Goal: Task Accomplishment & Management: Complete application form

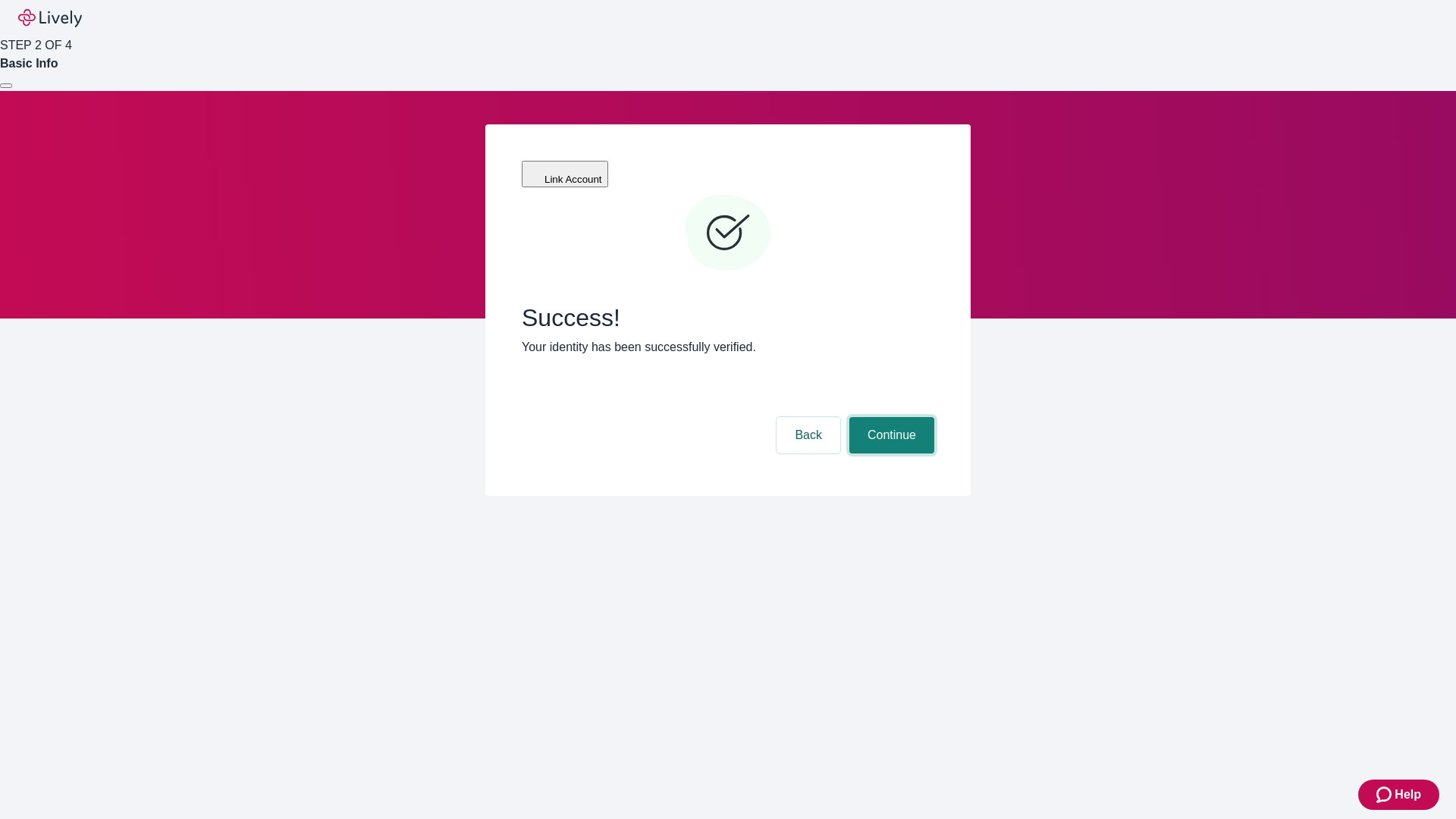
click at [889, 417] on button "Continue" at bounding box center [892, 435] width 85 height 37
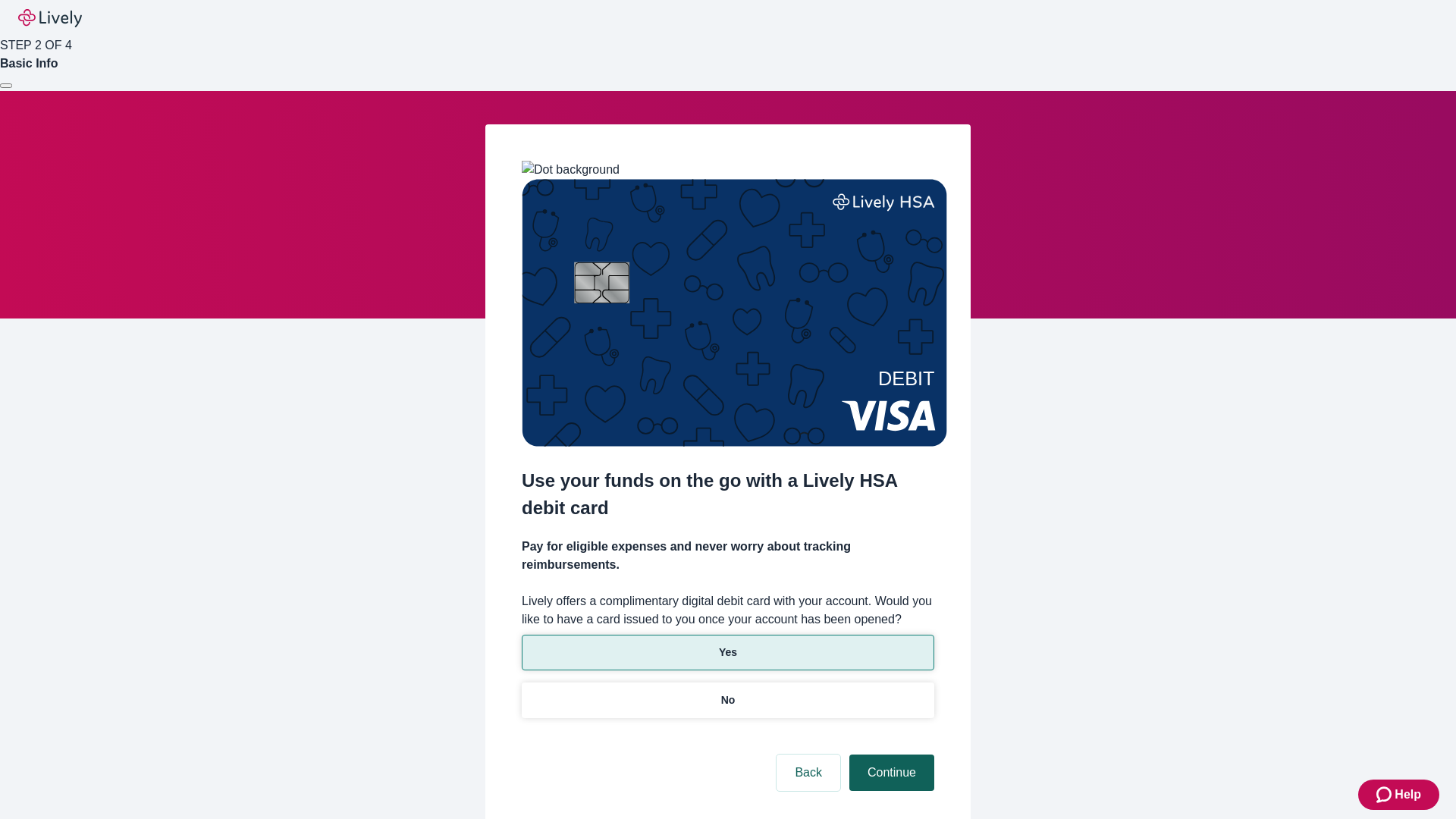
click at [727, 692] on p "No" at bounding box center [728, 699] width 15 height 16
click at [889, 755] on button "Continue" at bounding box center [892, 773] width 85 height 37
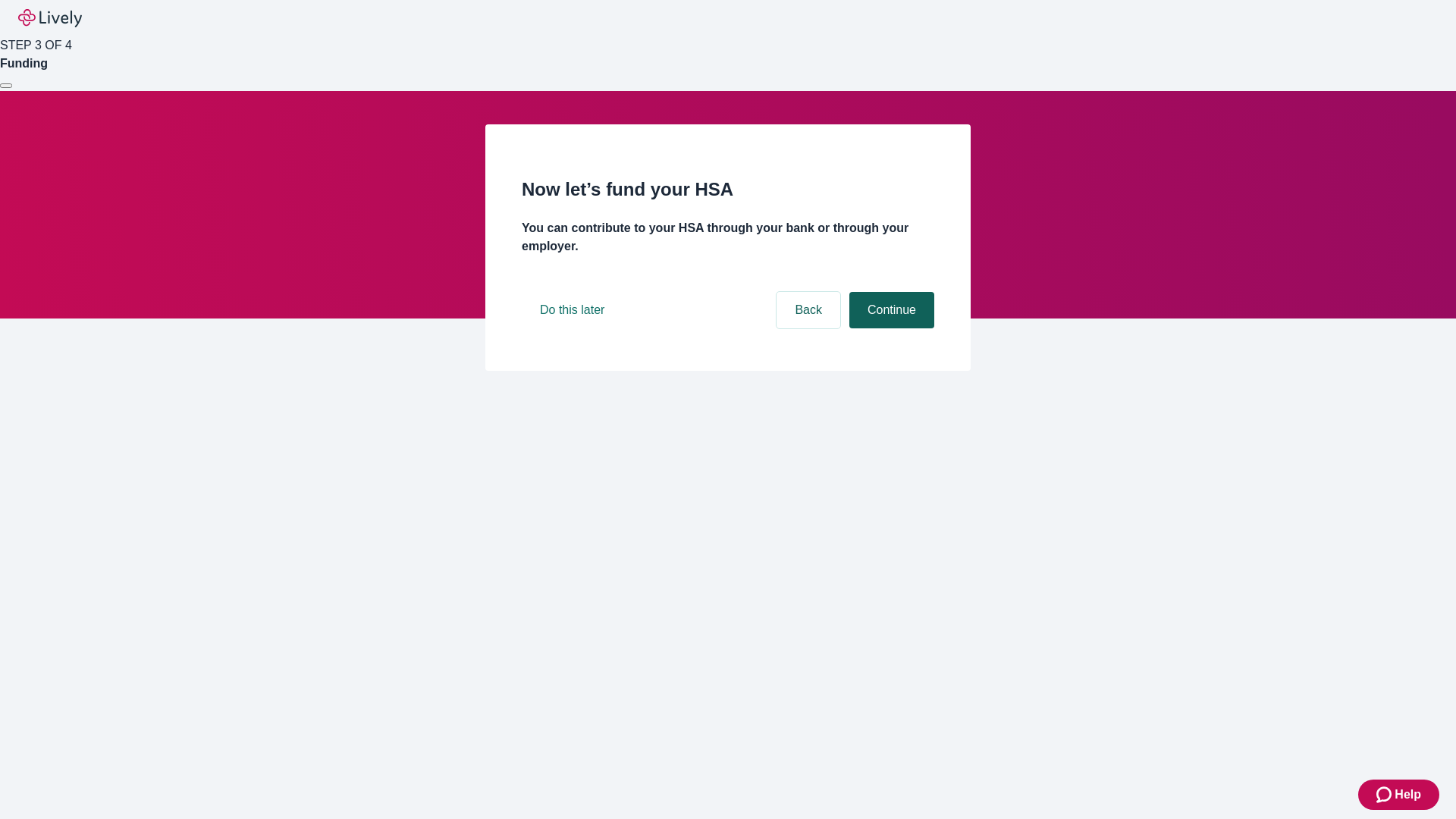
click at [889, 329] on button "Continue" at bounding box center [892, 310] width 85 height 37
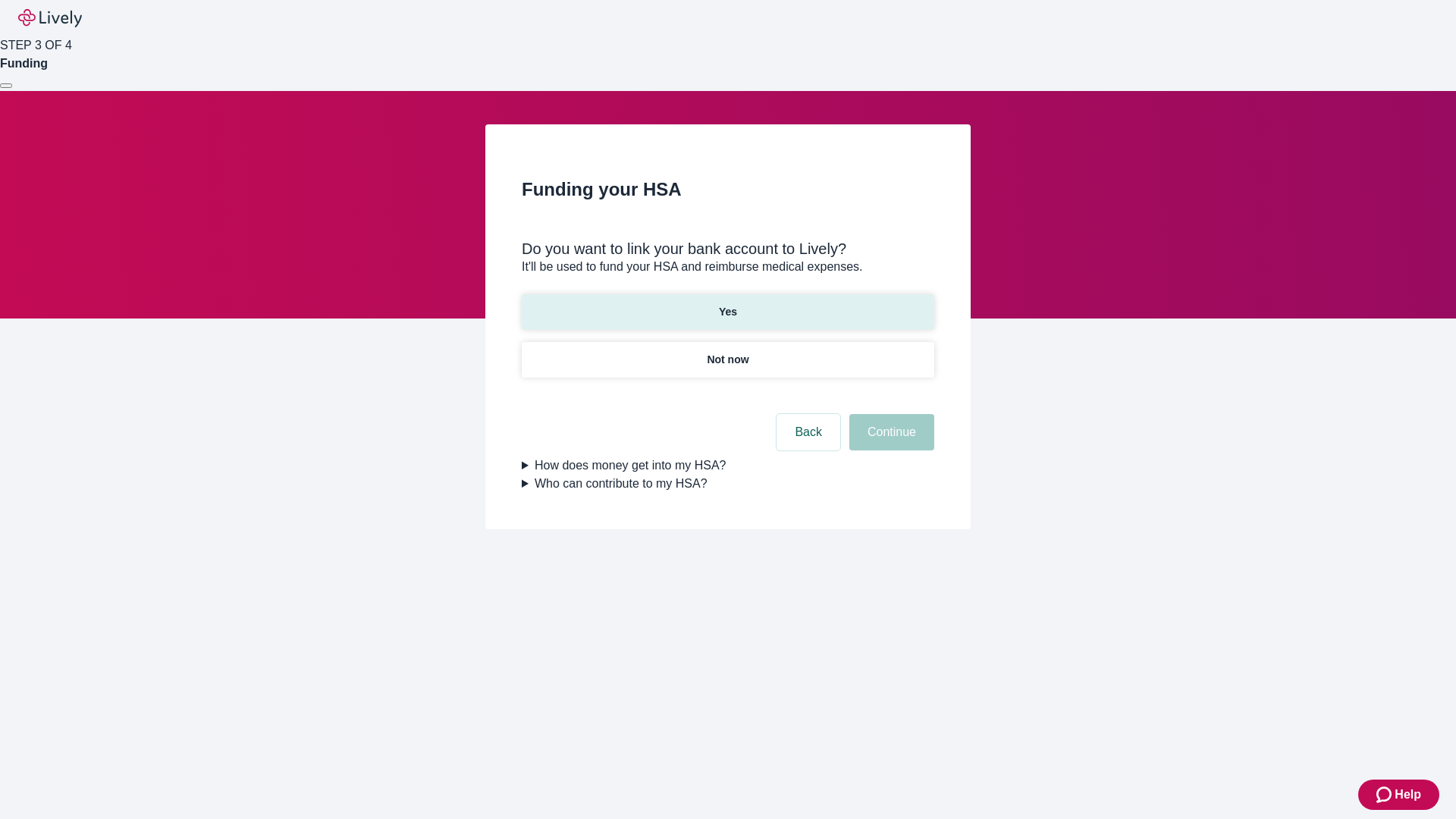
click at [727, 304] on p "Yes" at bounding box center [728, 311] width 18 height 16
click at [889, 414] on button "Continue" at bounding box center [892, 433] width 85 height 37
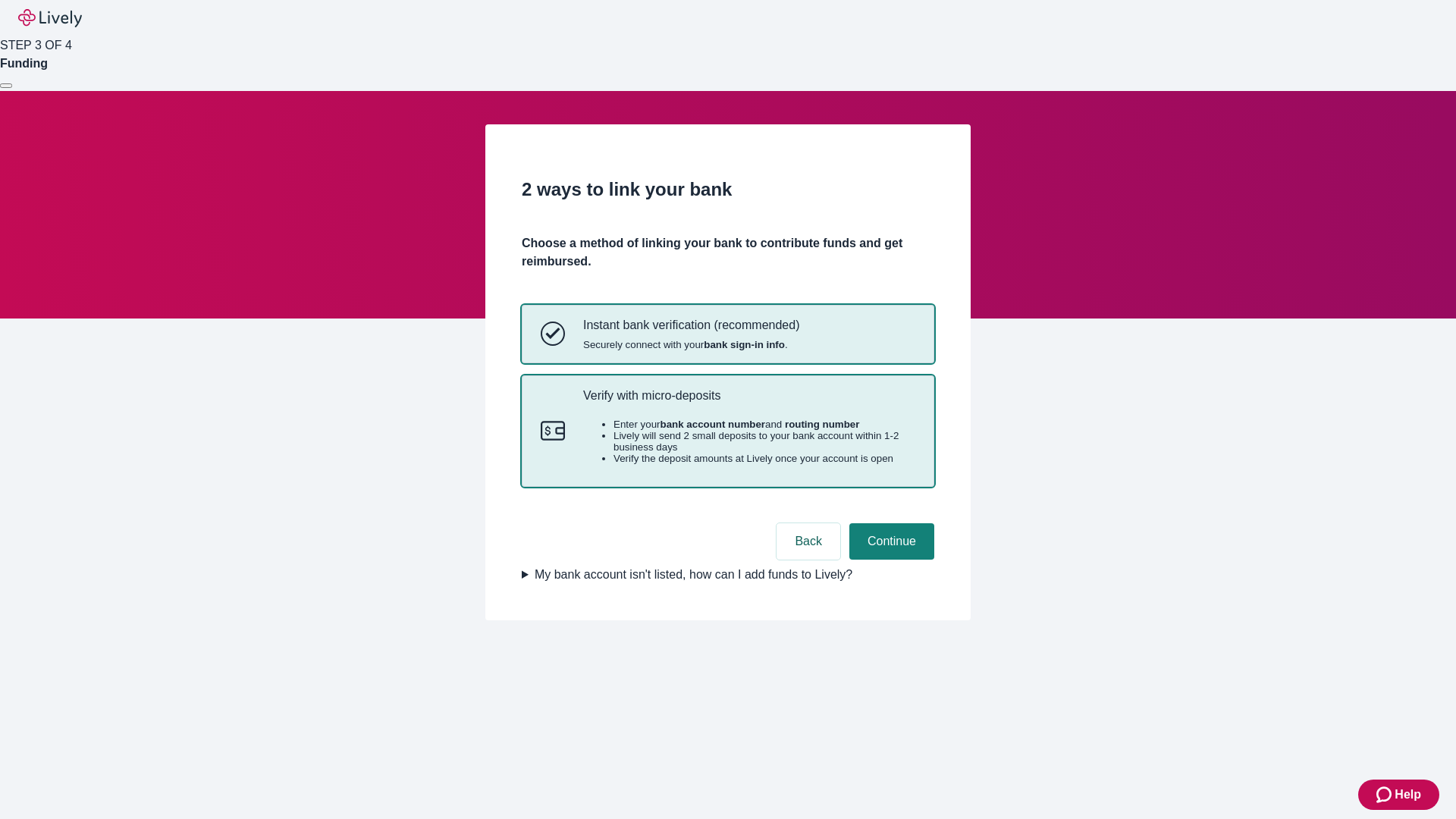
click at [748, 402] on p "Verify with micro-deposits" at bounding box center [748, 396] width 332 height 15
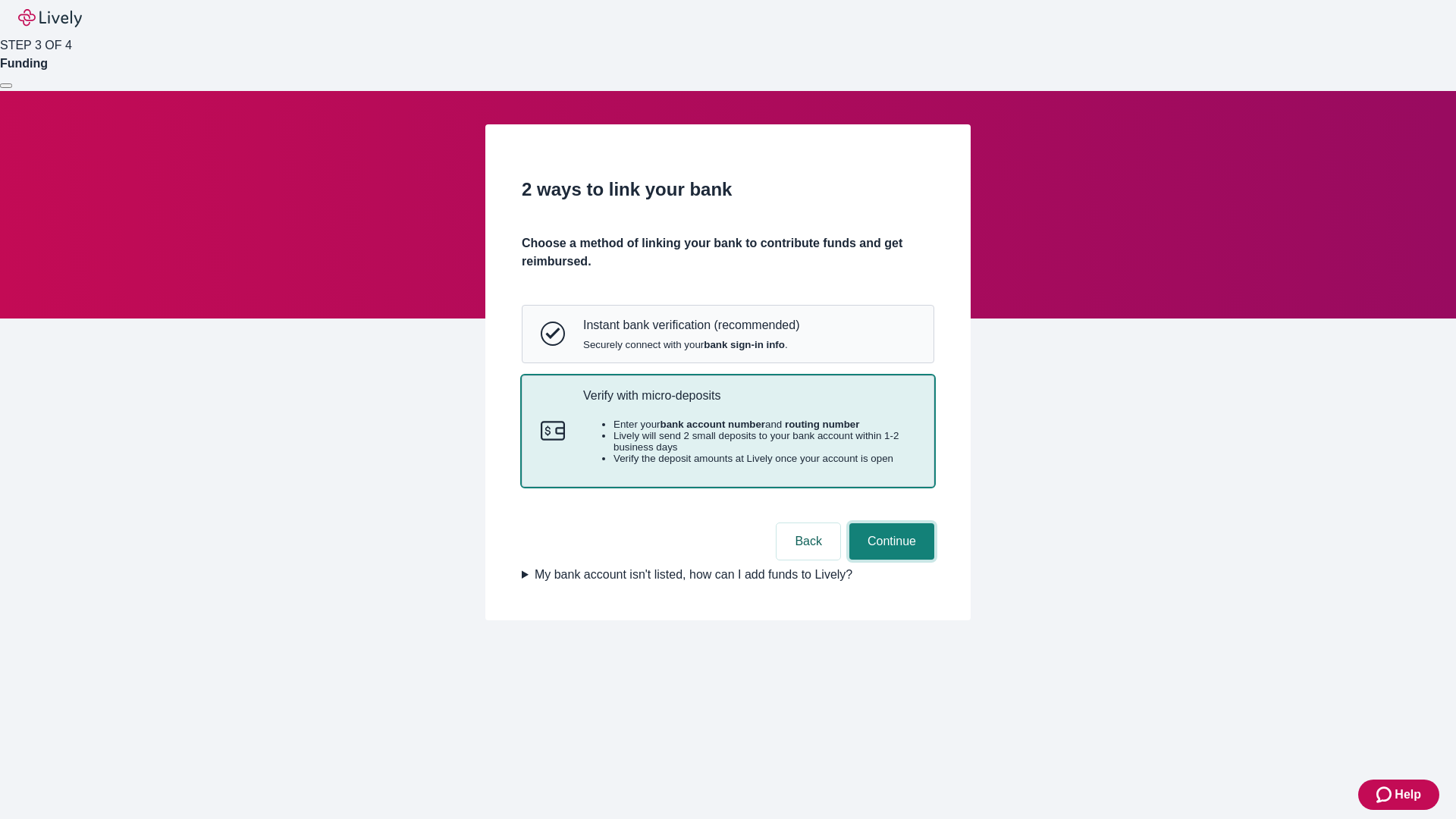
click at [889, 559] on button "Continue" at bounding box center [892, 541] width 85 height 37
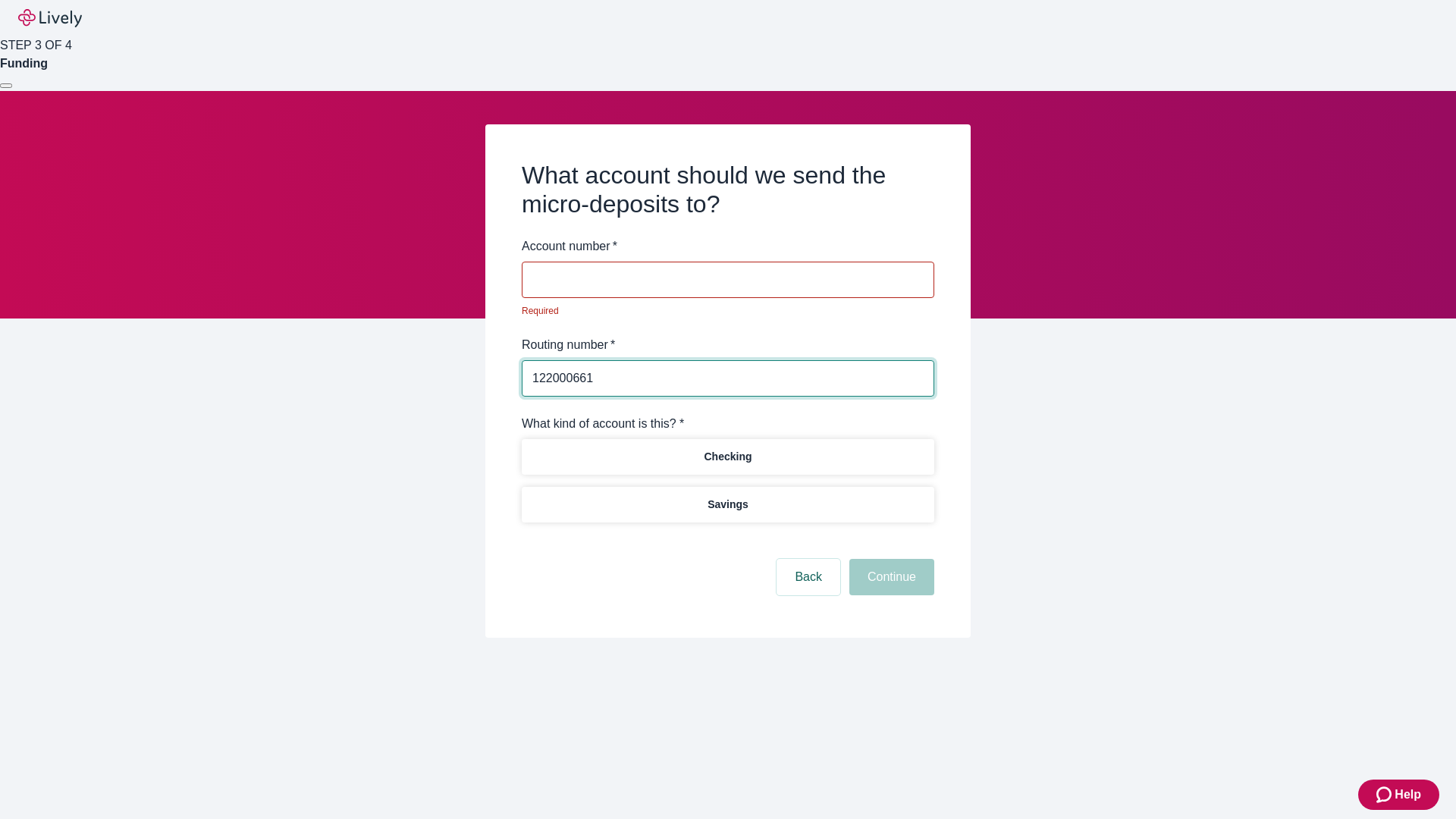
type input "122000661"
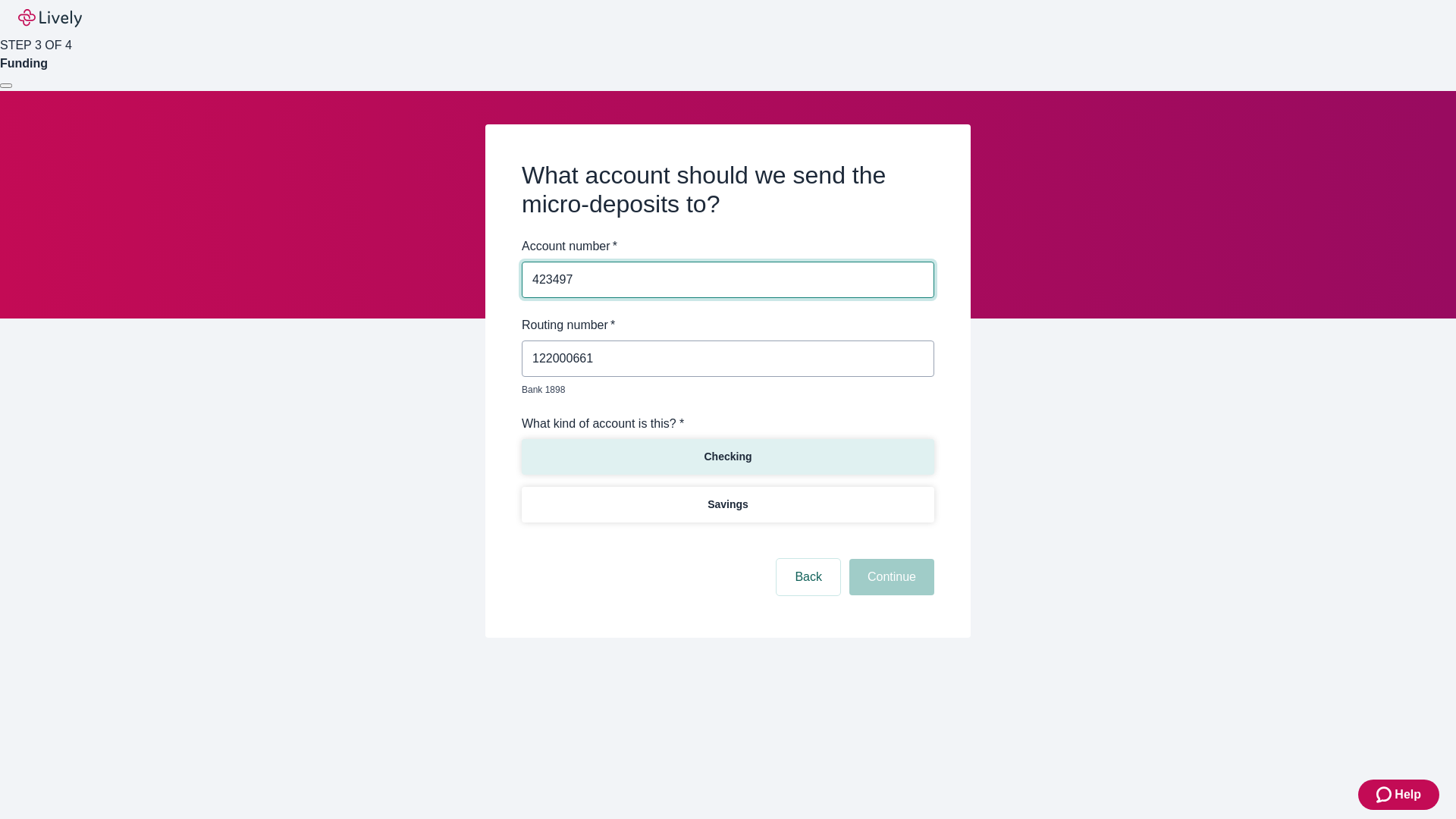
type input "423497"
click at [727, 449] on p "Checking" at bounding box center [727, 456] width 48 height 16
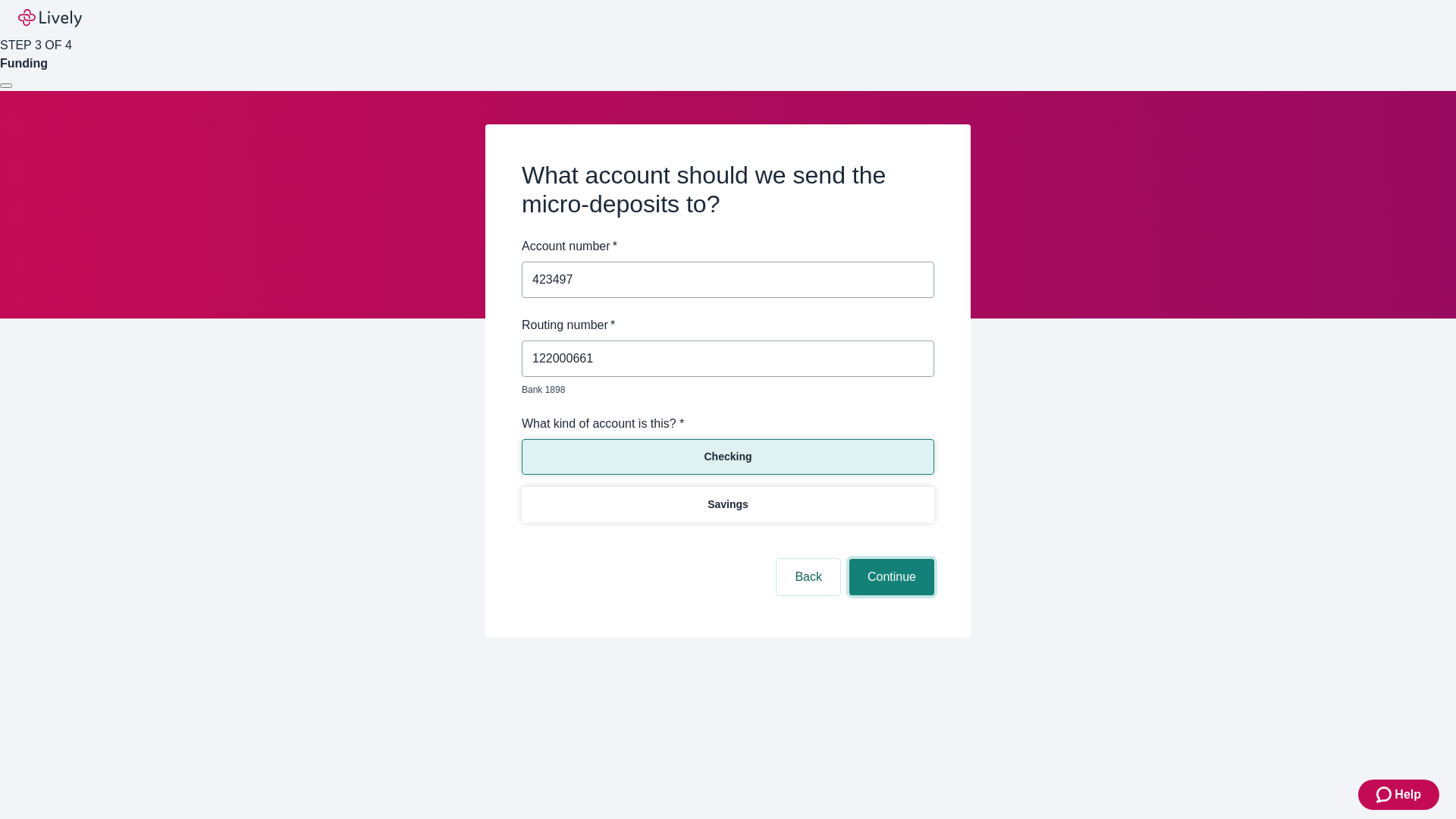
click at [889, 559] on button "Continue" at bounding box center [892, 577] width 85 height 37
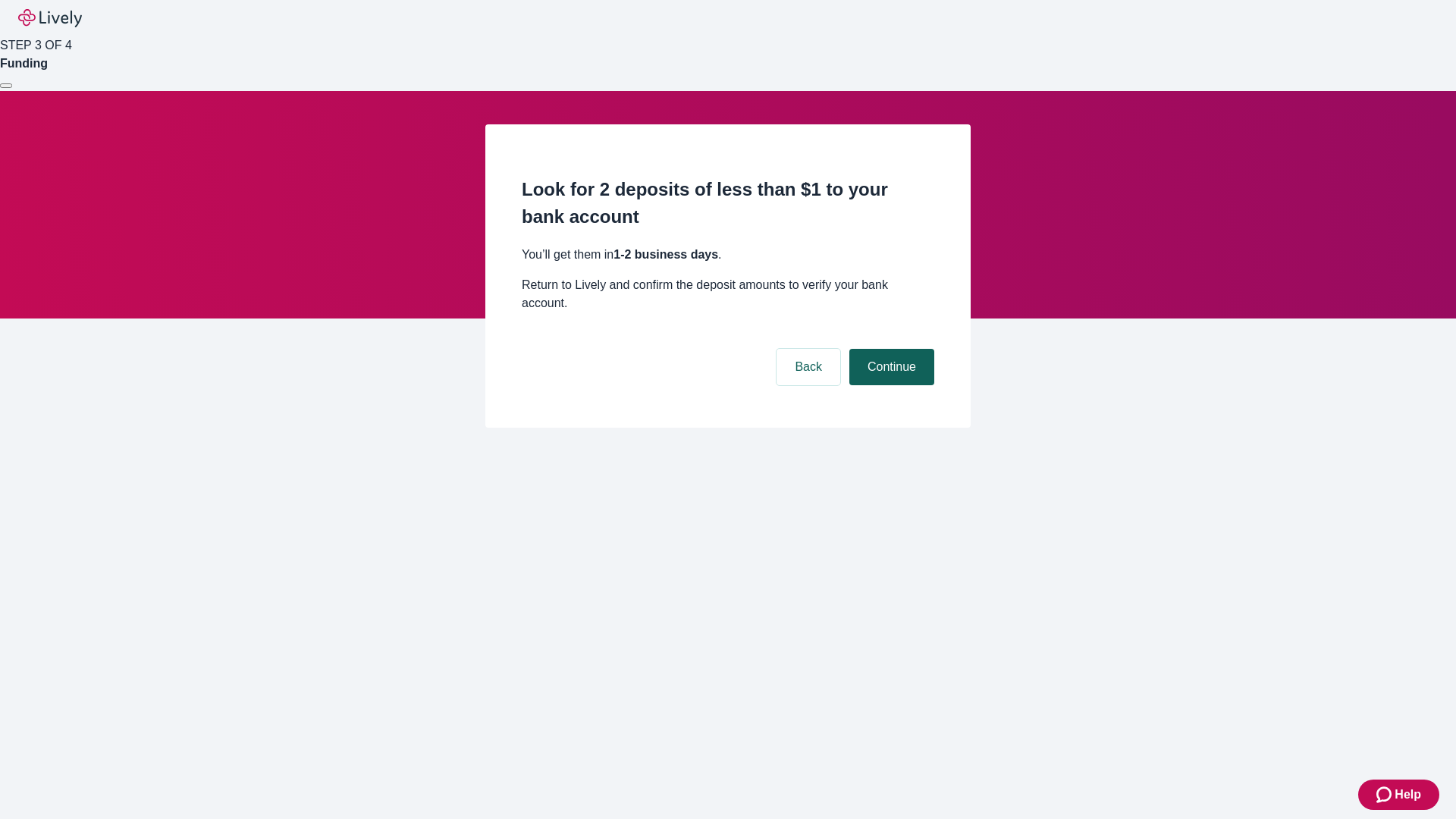
click at [889, 349] on button "Continue" at bounding box center [892, 367] width 85 height 37
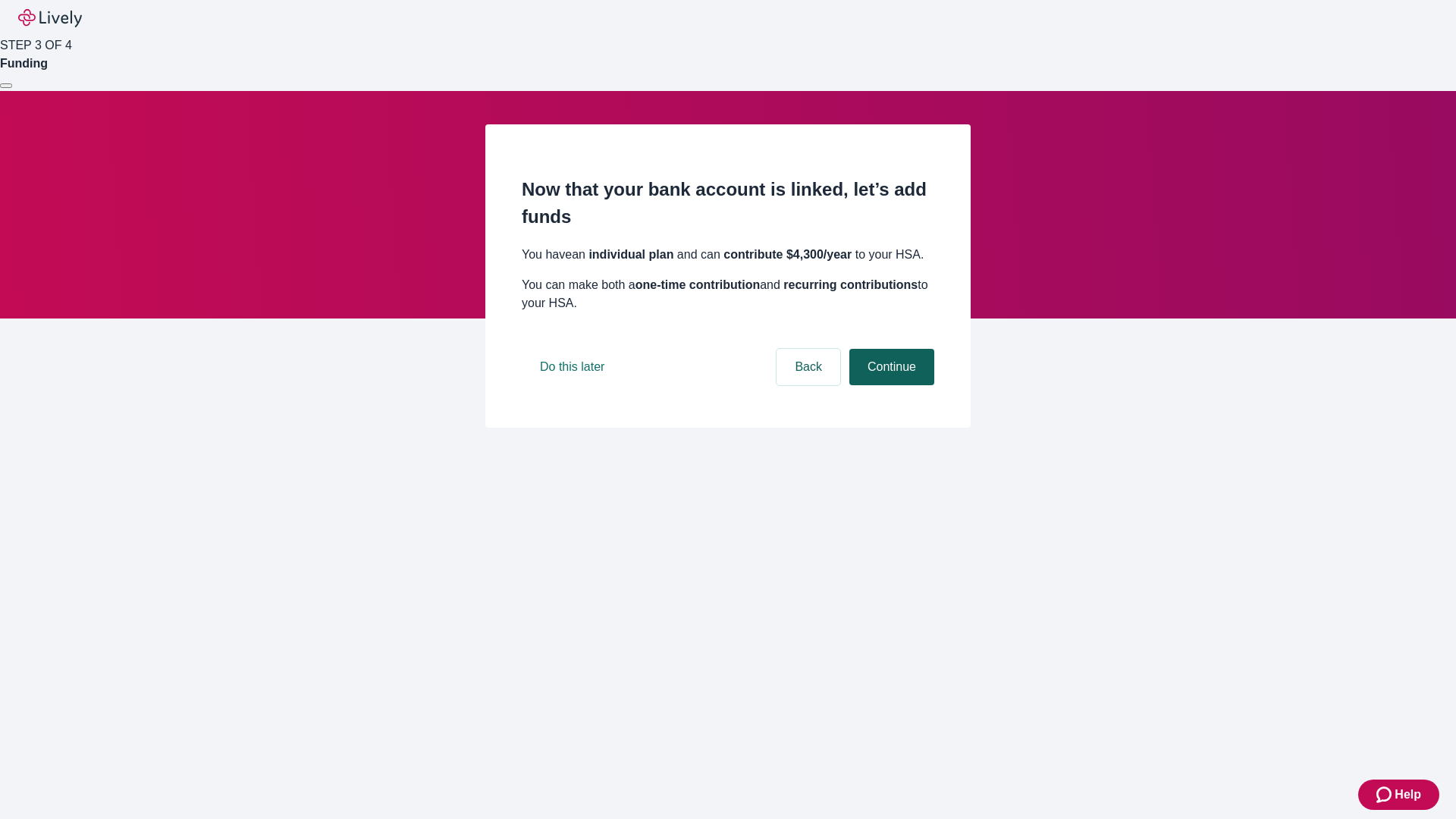
click at [889, 385] on button "Continue" at bounding box center [892, 367] width 85 height 37
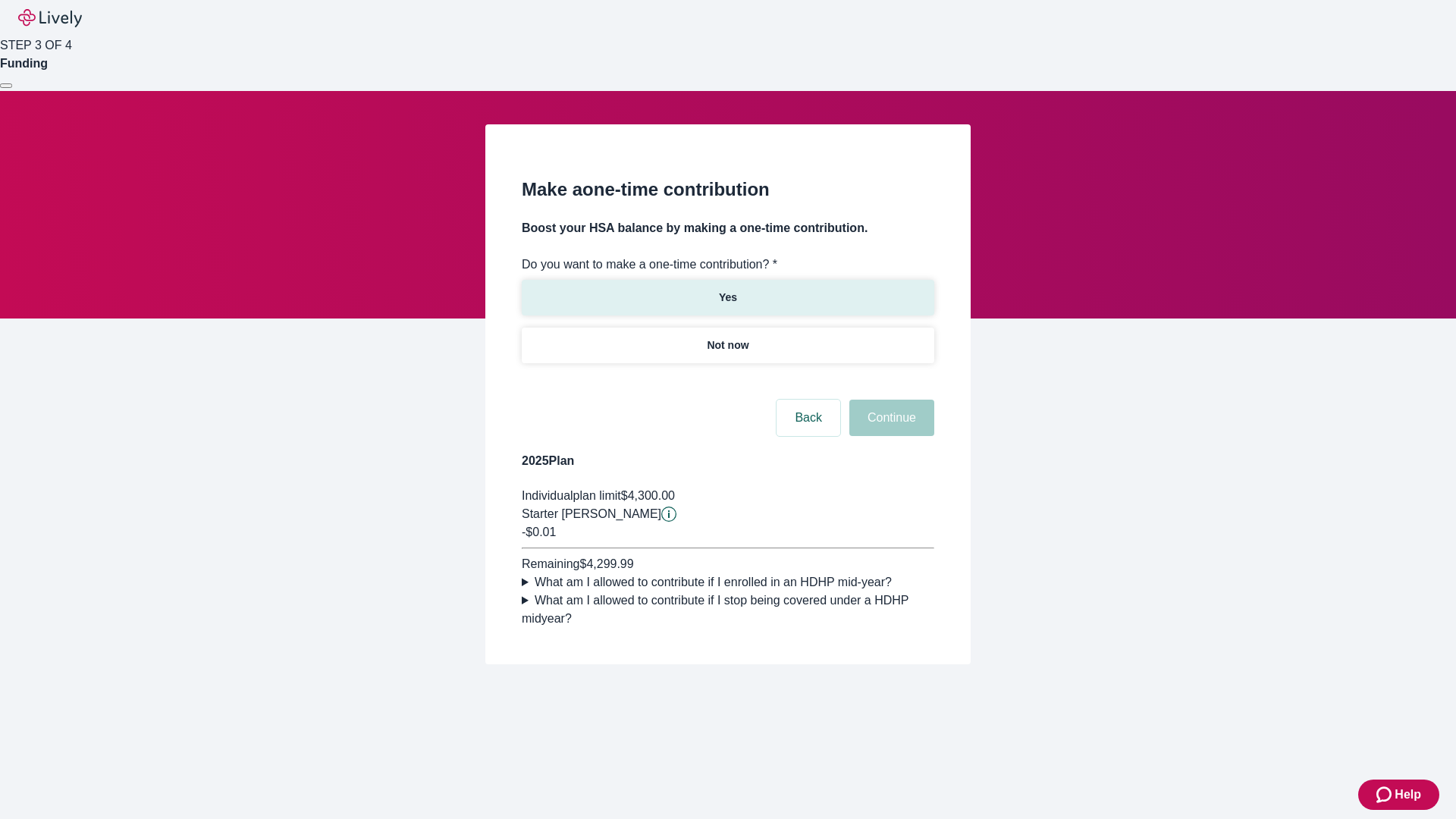
click at [727, 290] on p "Yes" at bounding box center [728, 297] width 18 height 16
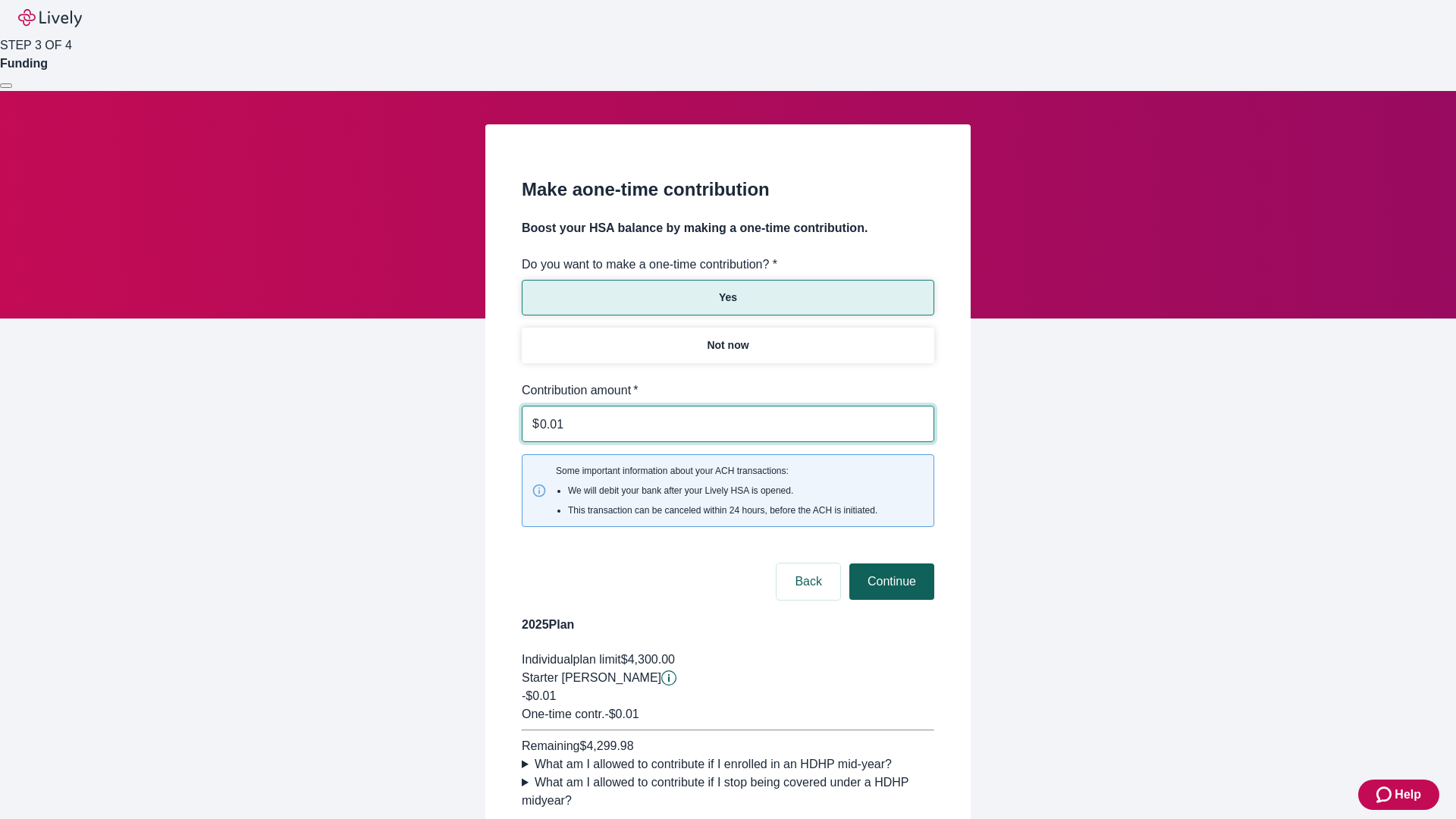
type input "0.01"
click at [889, 563] on button "Continue" at bounding box center [892, 582] width 85 height 37
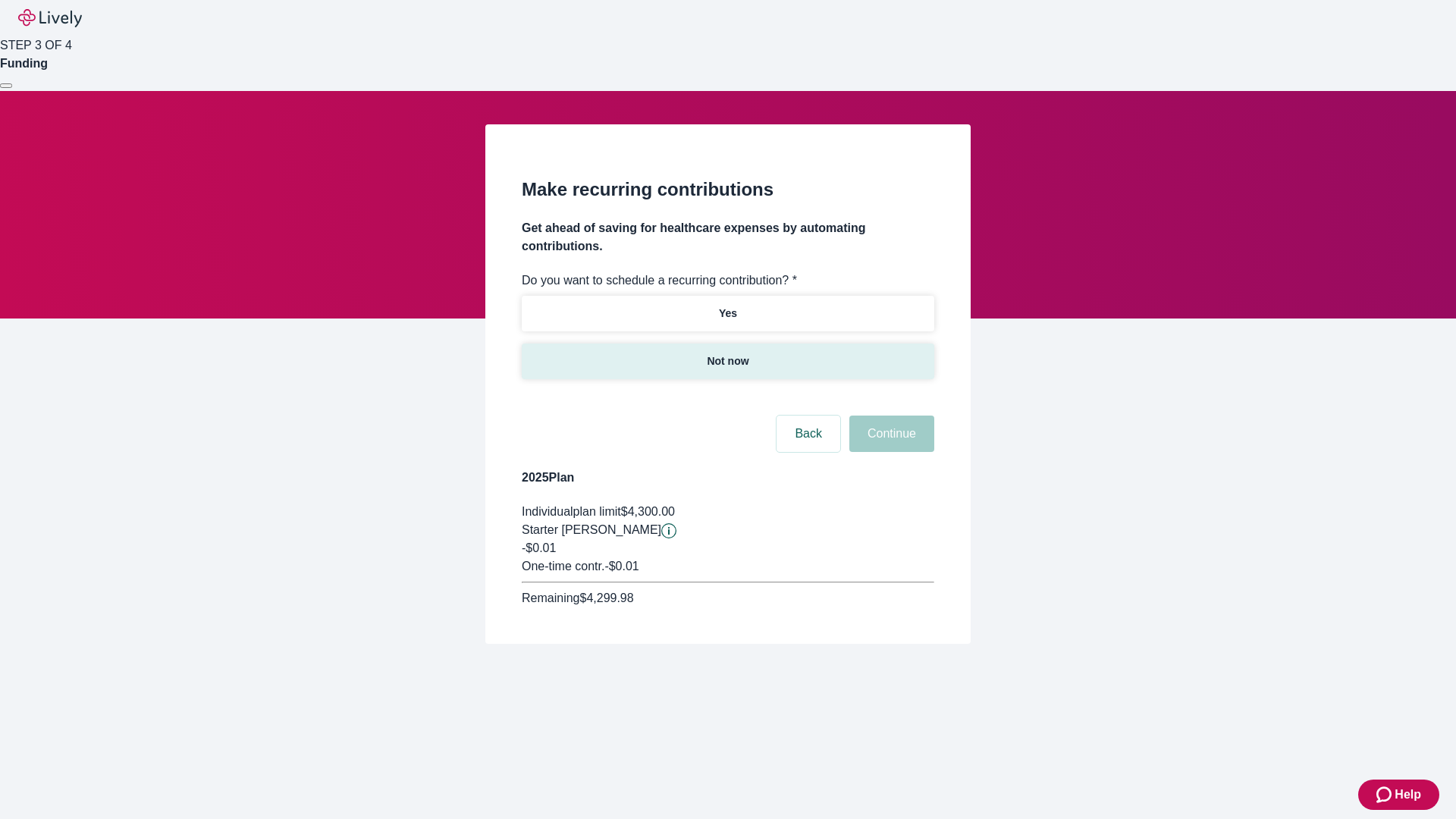
click at [727, 353] on p "Not now" at bounding box center [727, 361] width 41 height 16
click at [889, 415] on button "Continue" at bounding box center [892, 433] width 85 height 37
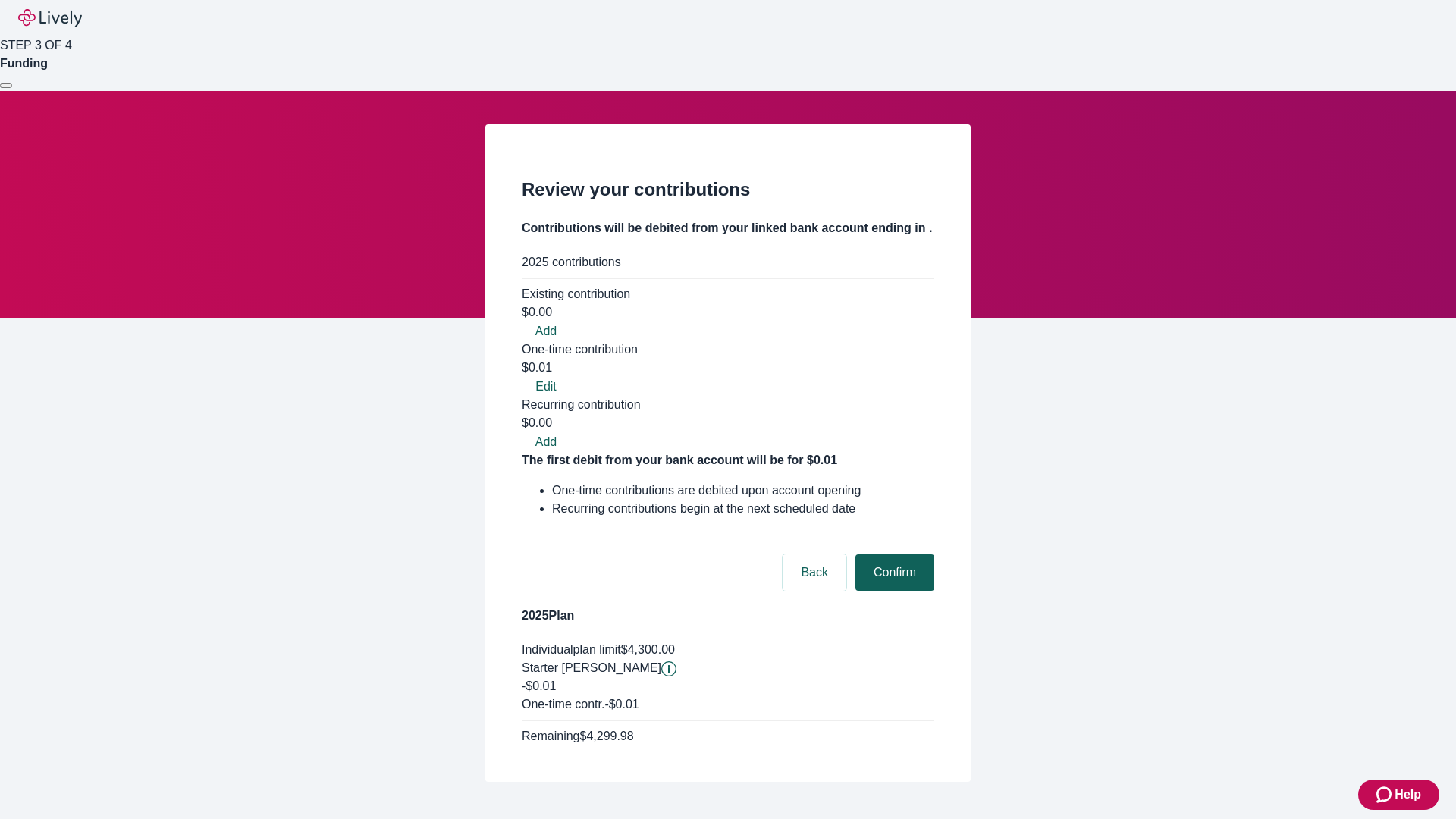
click at [893, 554] on button "Confirm" at bounding box center [895, 572] width 79 height 37
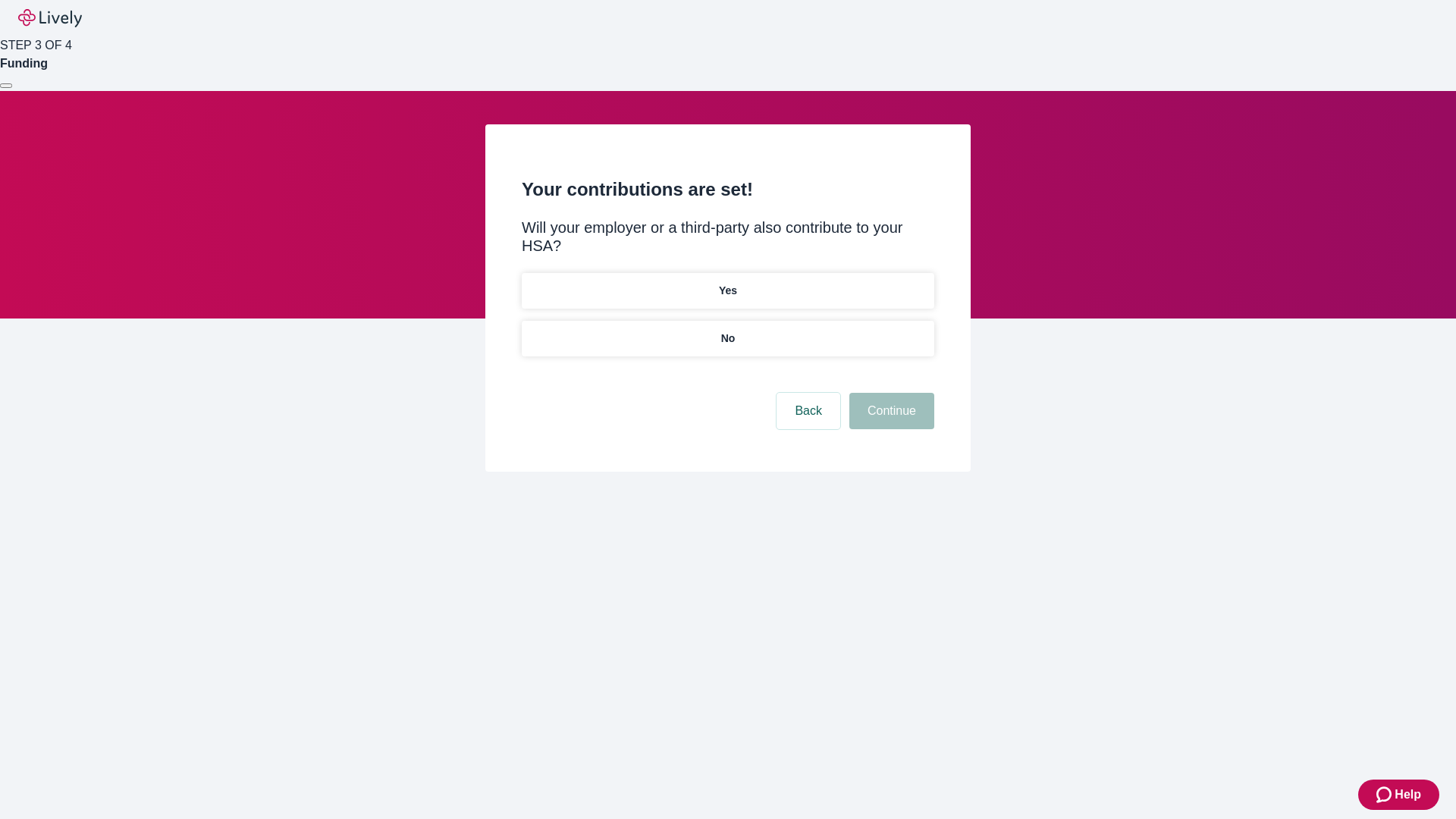
click at [727, 330] on p "No" at bounding box center [728, 338] width 15 height 16
click at [889, 393] on button "Continue" at bounding box center [892, 411] width 85 height 37
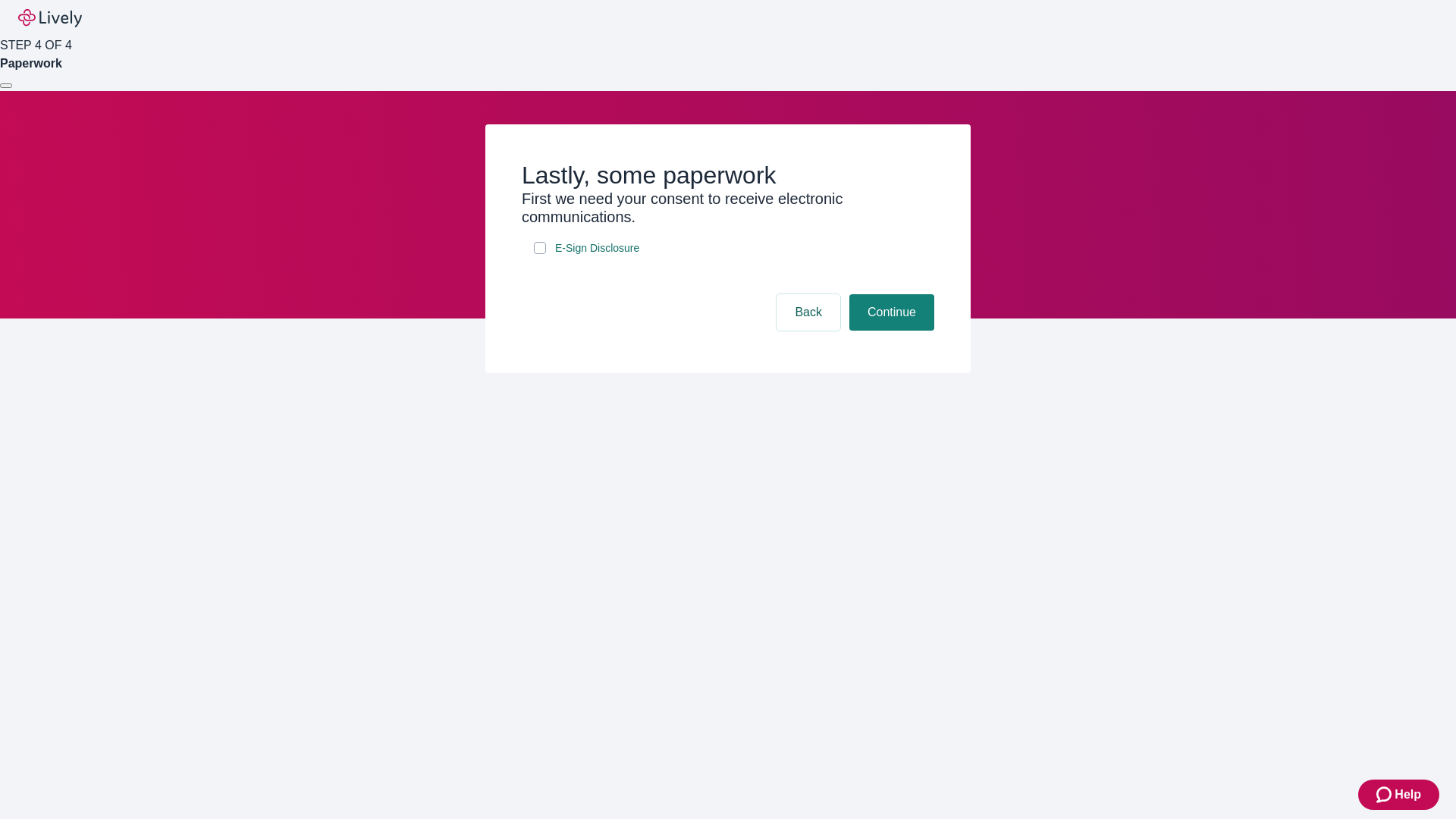
click at [539, 254] on input "E-Sign Disclosure" at bounding box center [539, 248] width 12 height 12
checkbox input "true"
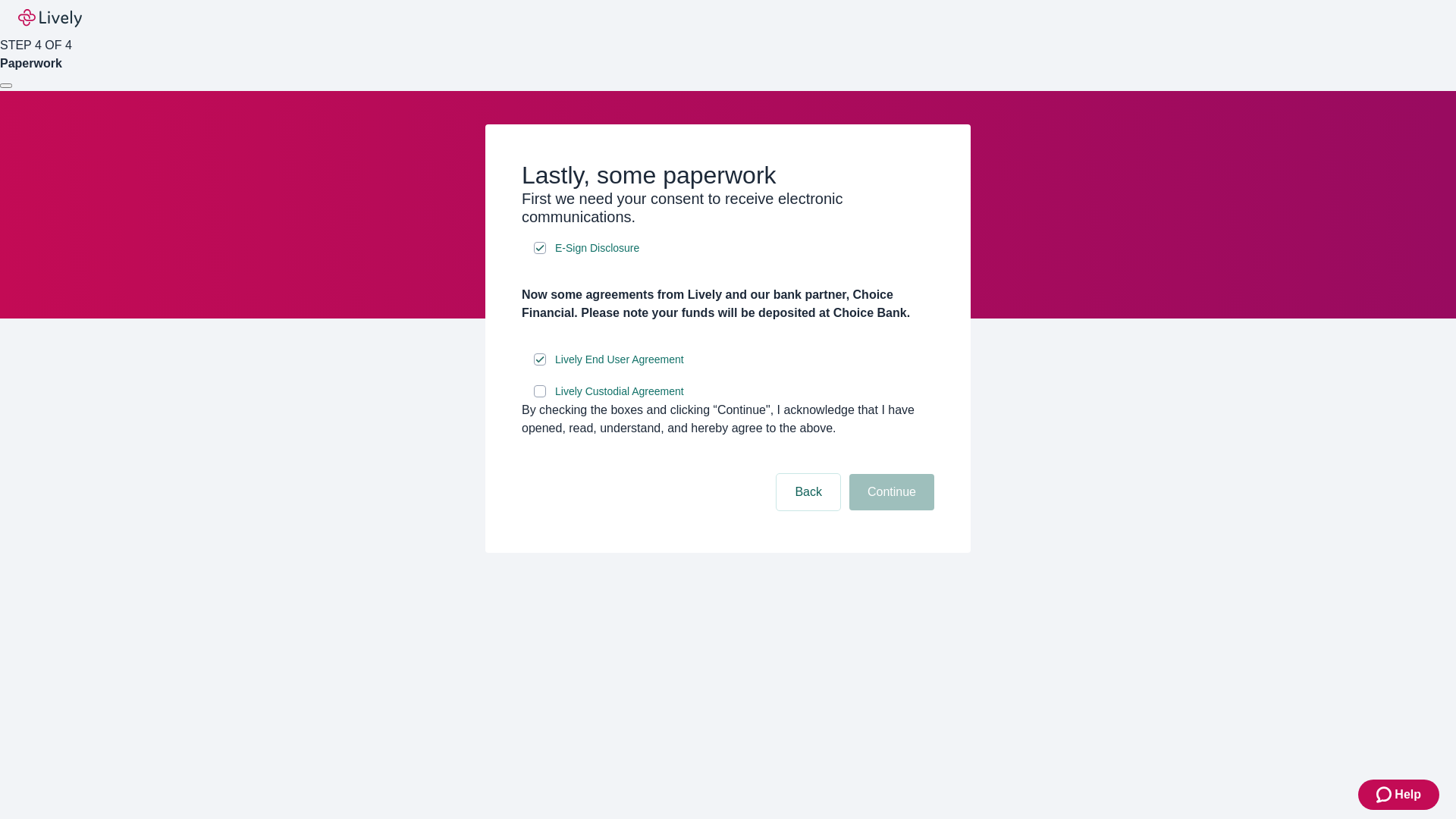
click at [539, 398] on input "Lively Custodial Agreement" at bounding box center [539, 390] width 12 height 12
checkbox input "true"
click at [889, 510] on button "Continue" at bounding box center [892, 492] width 85 height 37
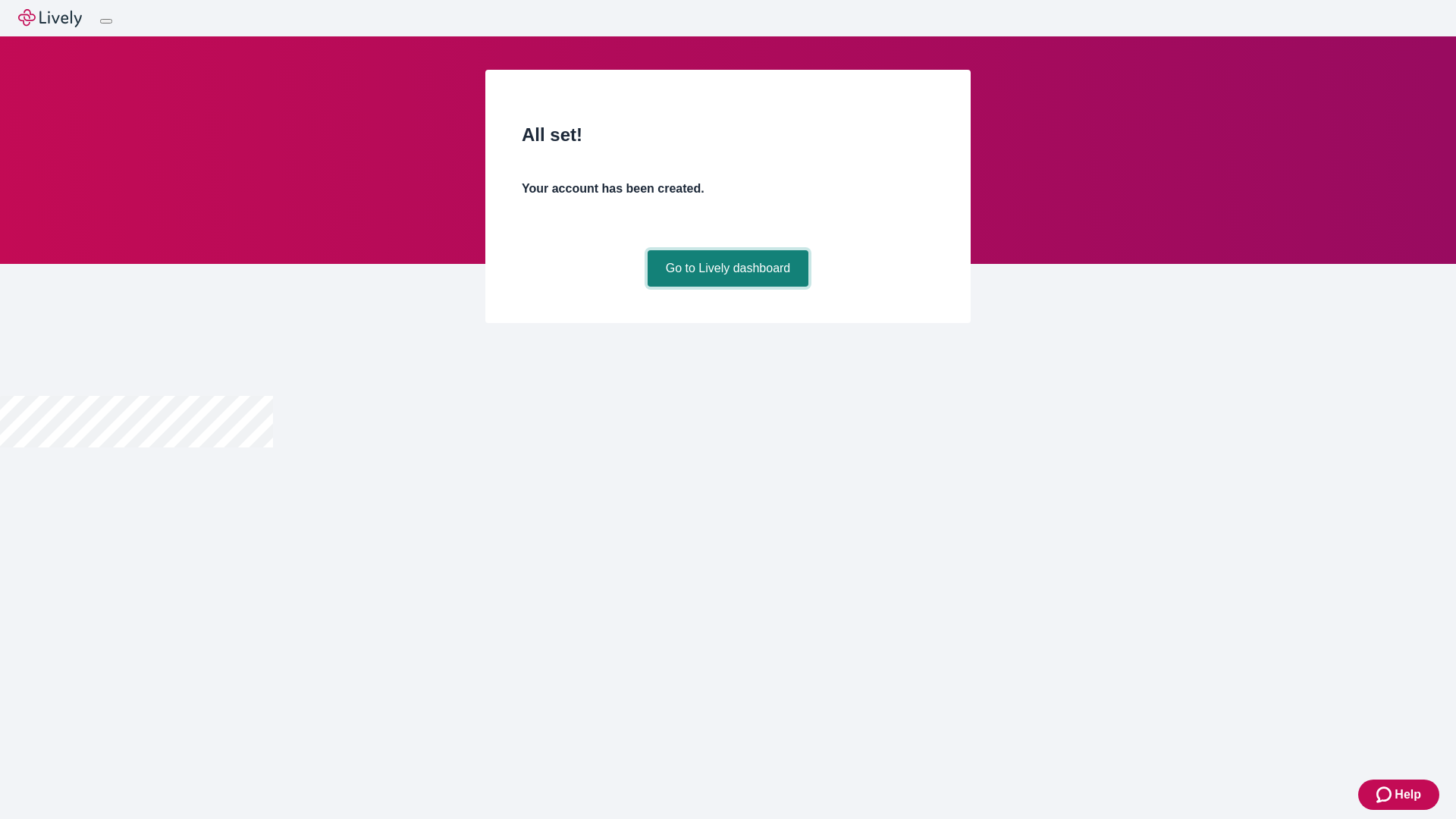
click at [727, 286] on link "Go to Lively dashboard" at bounding box center [727, 269] width 161 height 37
